Goal: Task Accomplishment & Management: Use online tool/utility

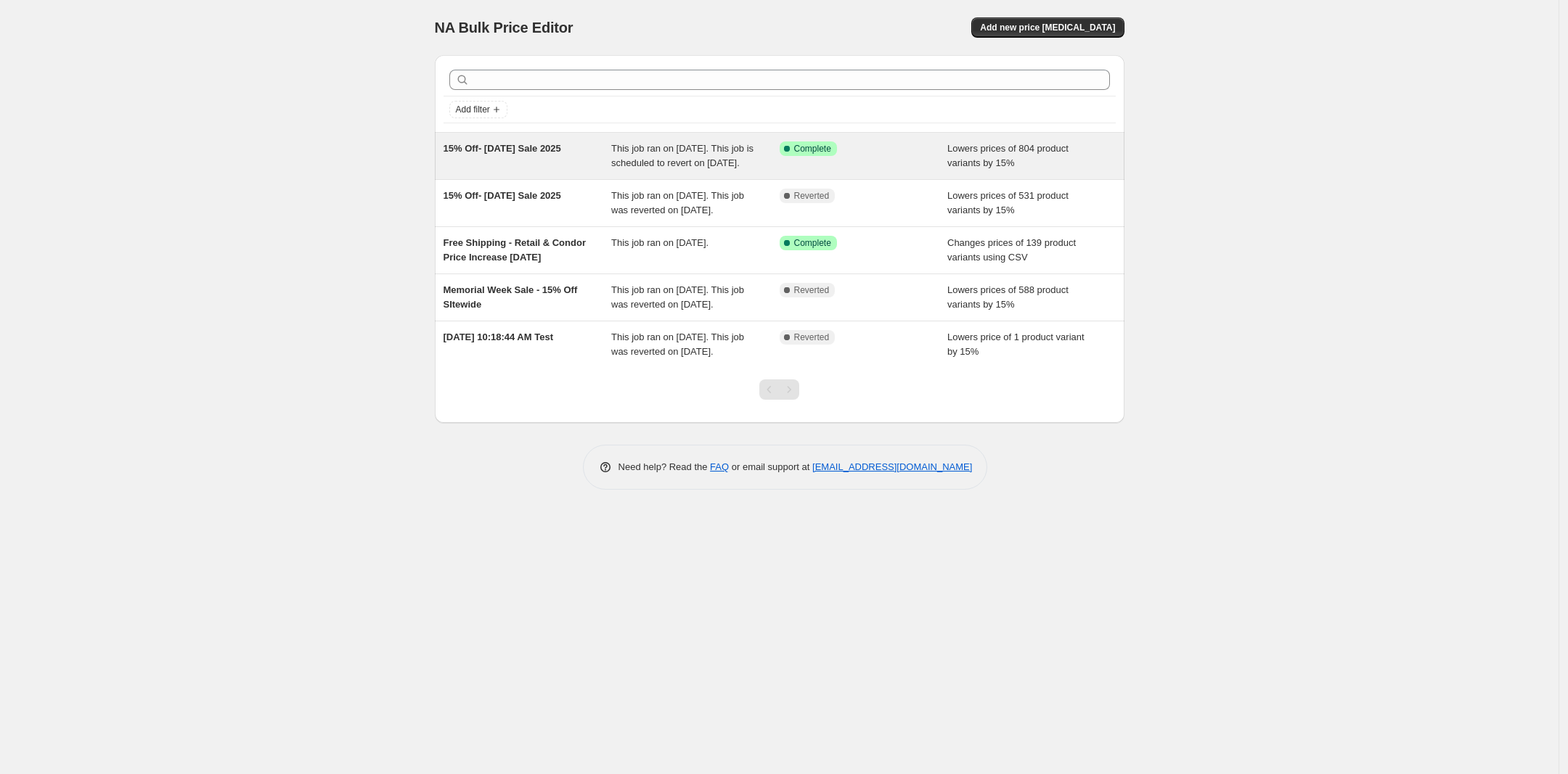
click at [655, 168] on span "This job ran on August 27, 2025. This job is scheduled to revert on September 2…" at bounding box center [682, 156] width 142 height 25
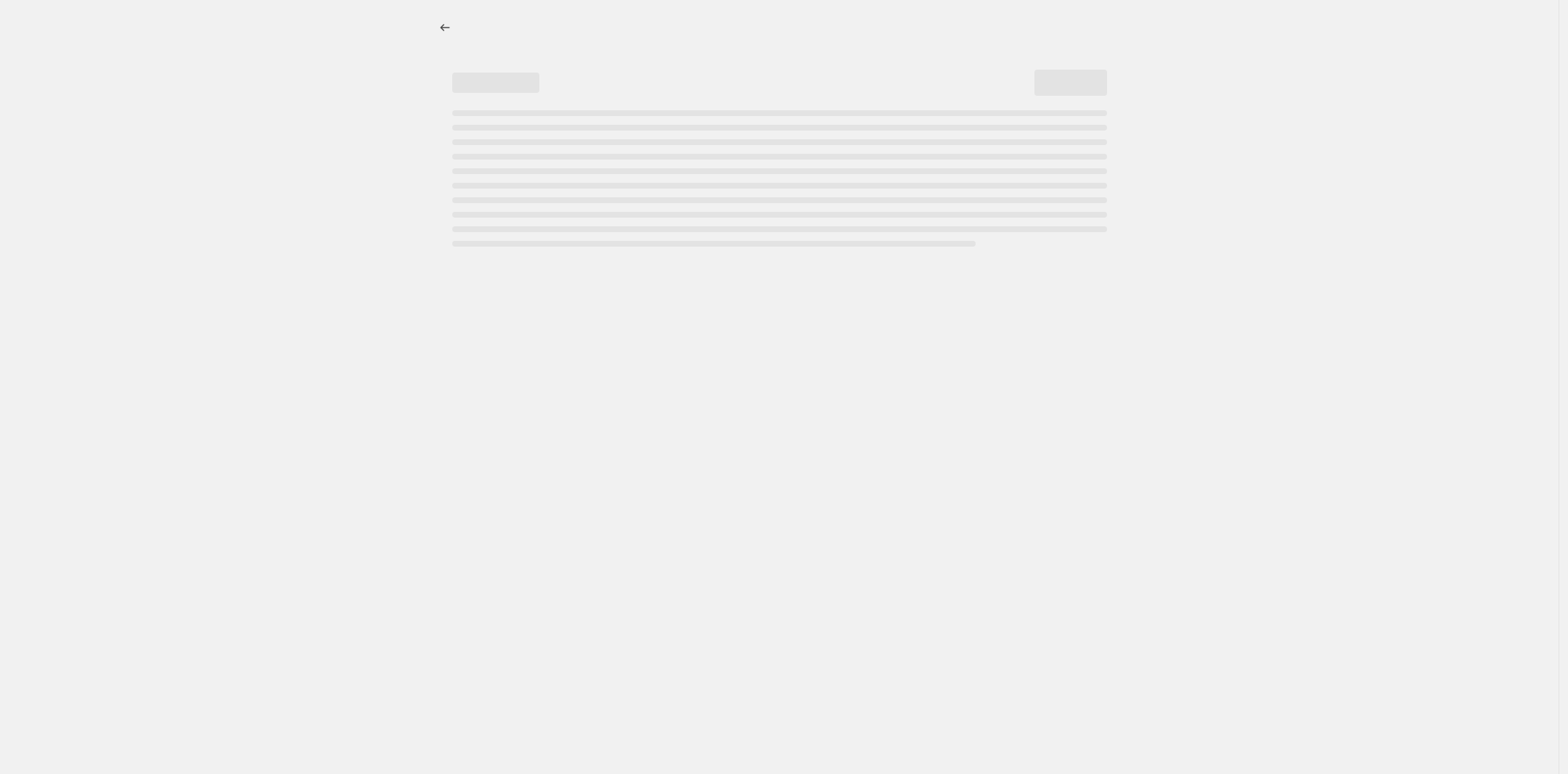
select select "percentage"
